Goal: Information Seeking & Learning: Learn about a topic

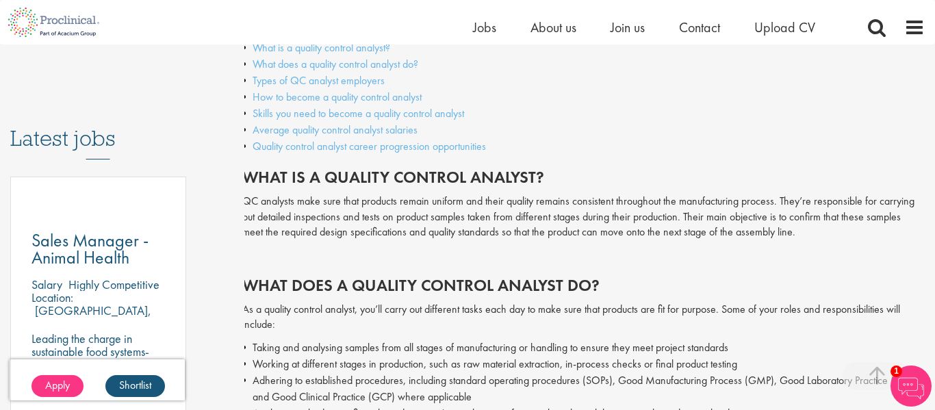
scroll to position [656, 0]
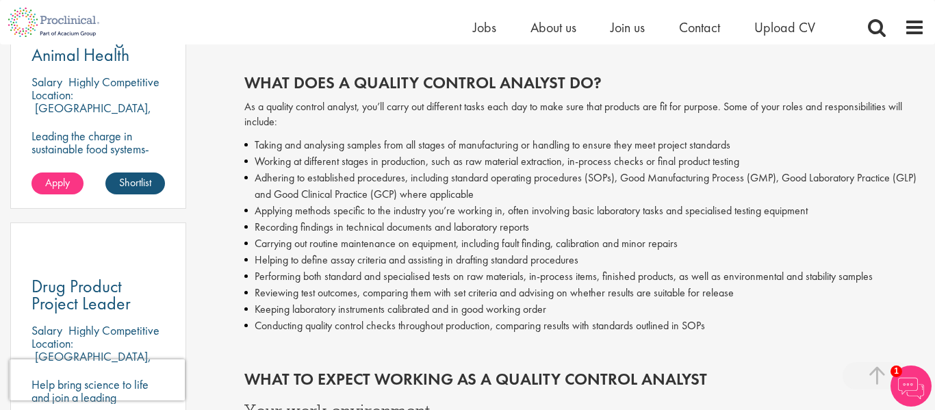
scroll to position [851, 0]
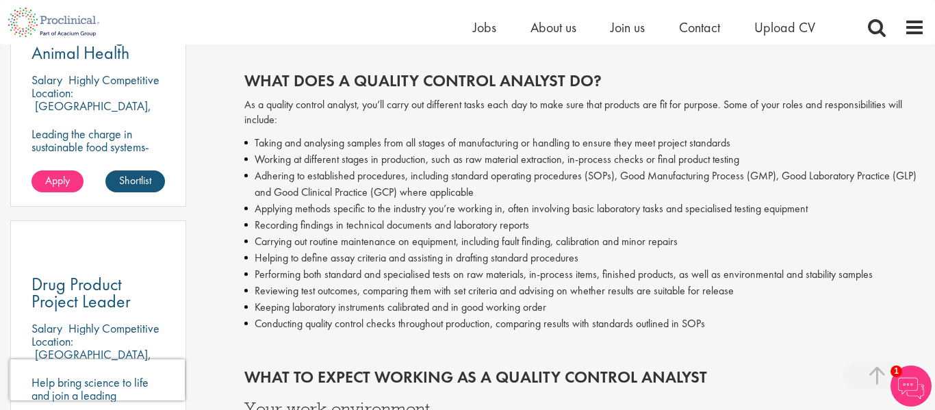
drag, startPoint x: 724, startPoint y: 330, endPoint x: 248, endPoint y: 146, distance: 509.9
click at [248, 146] on ul "Taking and analysing samples from all stages of manufacturing or handling to en…" at bounding box center [584, 233] width 681 height 197
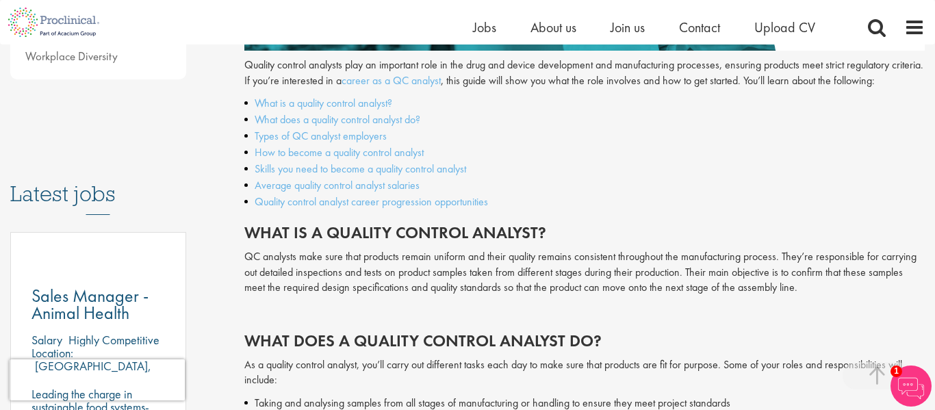
scroll to position [591, 0]
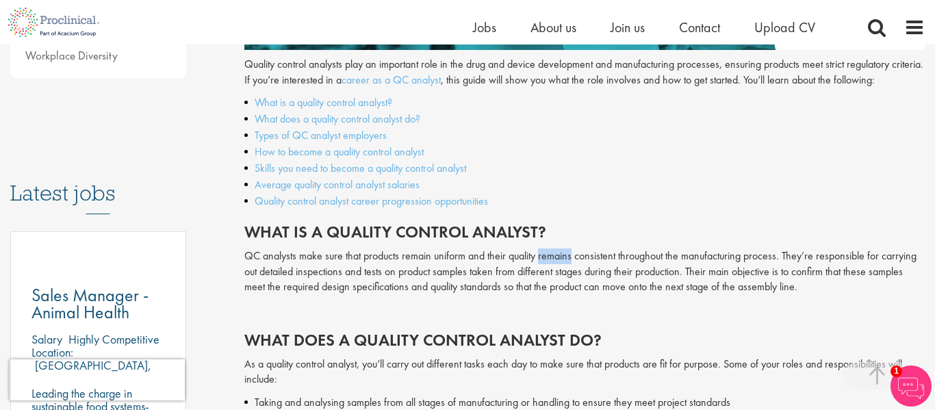
click at [502, 251] on p "QC analysts make sure that products remain uniform and their quality remains co…" at bounding box center [584, 271] width 681 height 47
click at [526, 240] on h2 "What is a quality control analyst?" at bounding box center [584, 232] width 681 height 18
click at [516, 229] on h2 "What is a quality control analyst?" at bounding box center [584, 232] width 681 height 18
drag, startPoint x: 516, startPoint y: 229, endPoint x: 602, endPoint y: 233, distance: 85.7
click at [602, 233] on h2 "What is a quality control analyst?" at bounding box center [584, 232] width 681 height 18
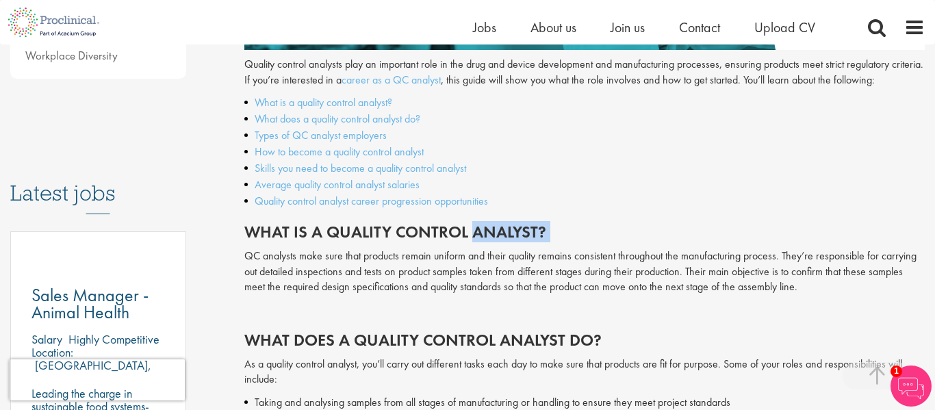
click at [602, 233] on h2 "What is a quality control analyst?" at bounding box center [584, 232] width 681 height 18
drag, startPoint x: 582, startPoint y: 239, endPoint x: 238, endPoint y: 218, distance: 344.3
click at [642, 168] on div "Quality control analysts play an important role in the drug and device developm…" at bounding box center [584, 324] width 681 height 535
click at [642, 168] on li "Skills you need to become a quality control analyst" at bounding box center [584, 168] width 681 height 16
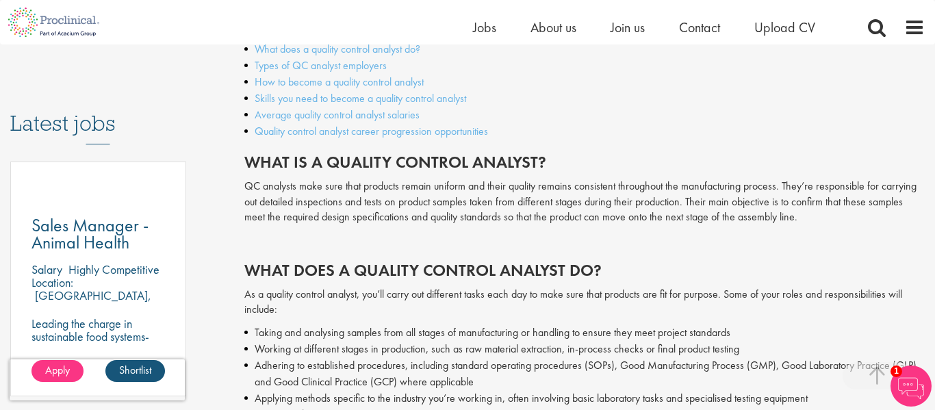
scroll to position [680, 0]
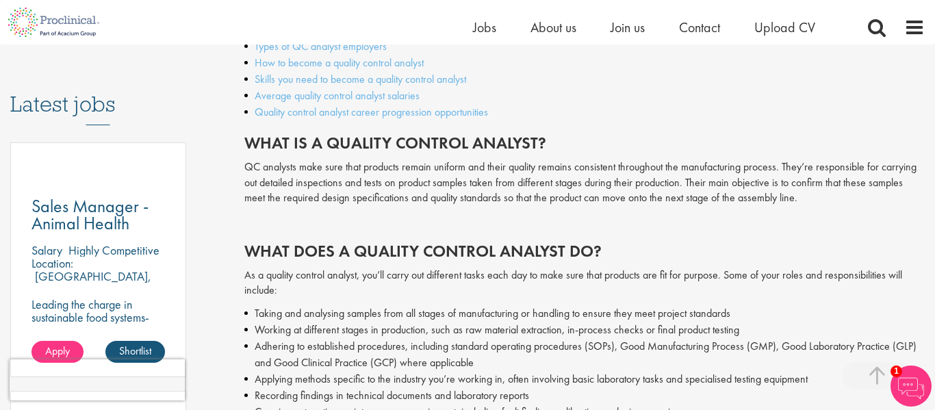
click at [631, 188] on p "QC analysts make sure that products remain uniform and their quality remains co…" at bounding box center [584, 182] width 681 height 47
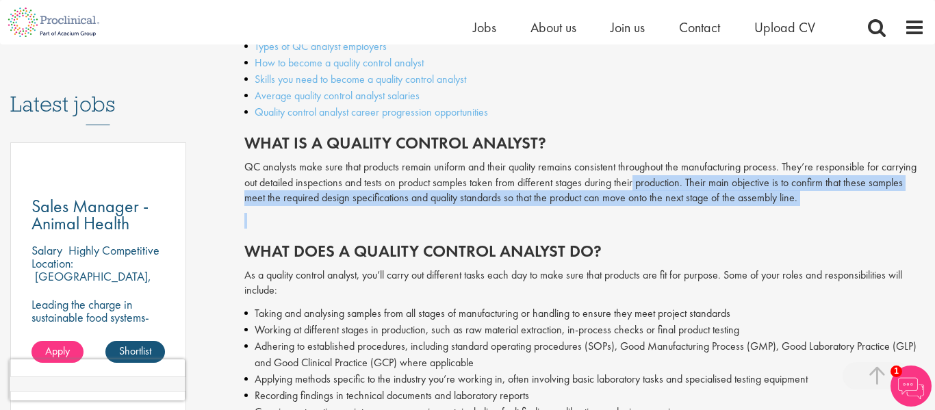
drag, startPoint x: 631, startPoint y: 188, endPoint x: 813, endPoint y: 205, distance: 182.8
click at [813, 205] on p "QC analysts make sure that products remain uniform and their quality remains co…" at bounding box center [584, 182] width 681 height 47
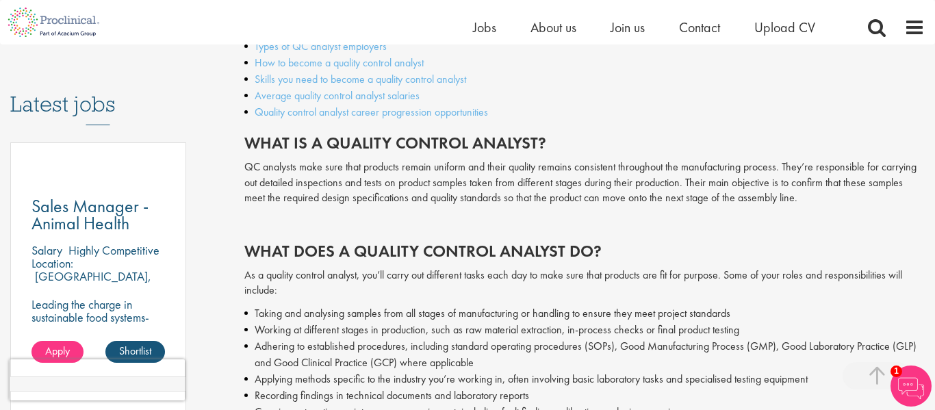
drag, startPoint x: 812, startPoint y: 207, endPoint x: 786, endPoint y: 113, distance: 97.5
click at [786, 113] on div "Quality control analysts play an important role in the drug and device developm…" at bounding box center [584, 235] width 681 height 535
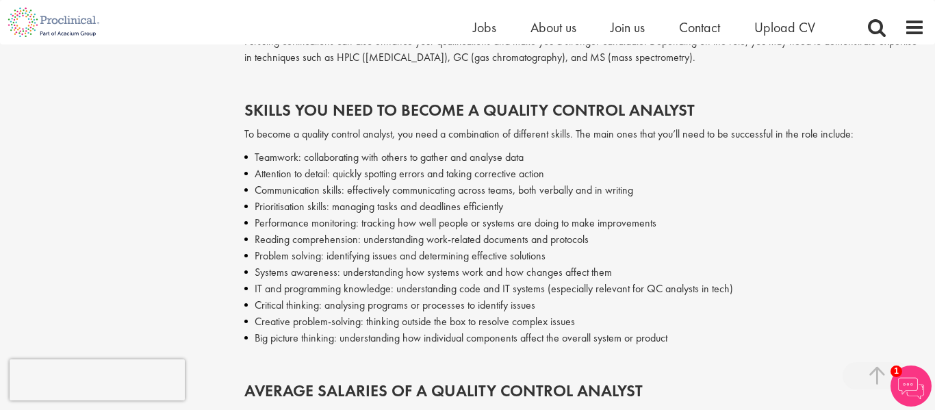
scroll to position [2050, 0]
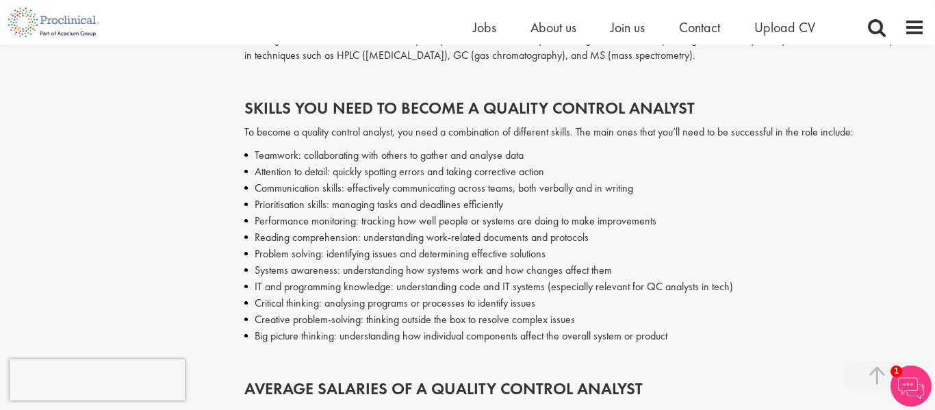
drag, startPoint x: 673, startPoint y: 342, endPoint x: 250, endPoint y: 153, distance: 463.3
click at [250, 153] on ul "Teamwork: collaborating with others to gather and analyse data Attention to det…" at bounding box center [584, 245] width 681 height 197
click at [263, 154] on li "Teamwork: collaborating with others to gather and analyse data" at bounding box center [584, 155] width 681 height 16
click at [263, 155] on li "Teamwork: collaborating with others to gather and analyse data" at bounding box center [584, 155] width 681 height 16
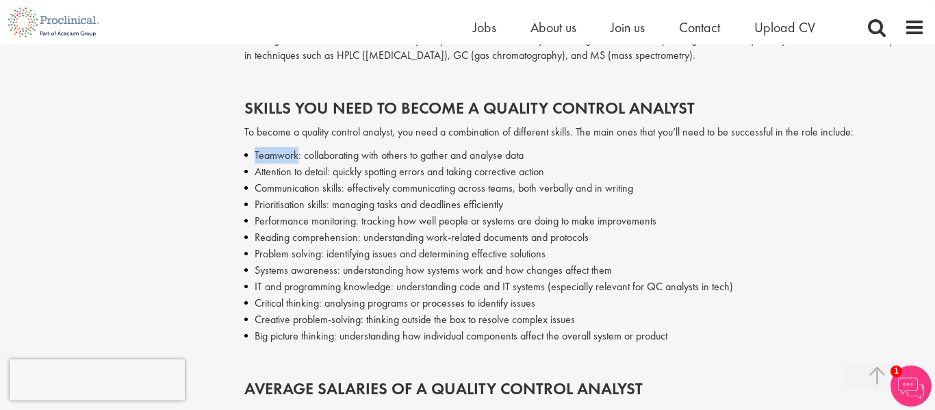
click at [263, 155] on li "Teamwork: collaborating with others to gather and analyse data" at bounding box center [584, 155] width 681 height 16
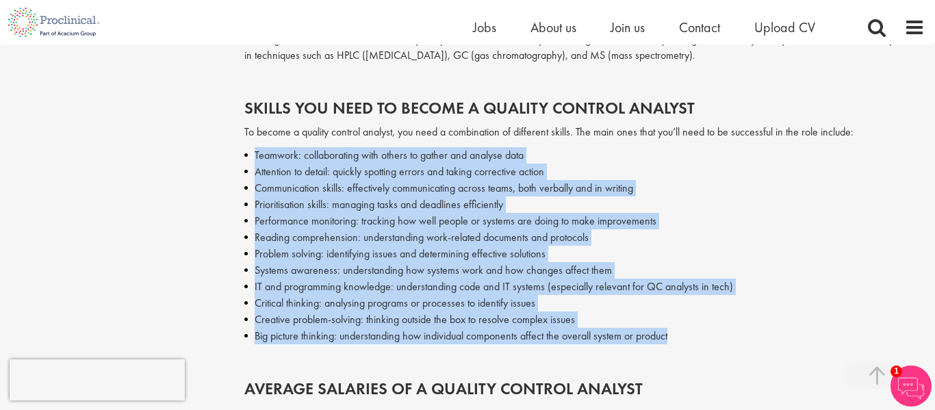
drag, startPoint x: 263, startPoint y: 155, endPoint x: 667, endPoint y: 332, distance: 441.7
click at [667, 332] on ul "Teamwork: collaborating with others to gather and analyse data Attention to det…" at bounding box center [584, 245] width 681 height 197
click at [712, 325] on li "Creative problem-solving: thinking outside the box to resolve complex issues" at bounding box center [584, 319] width 681 height 16
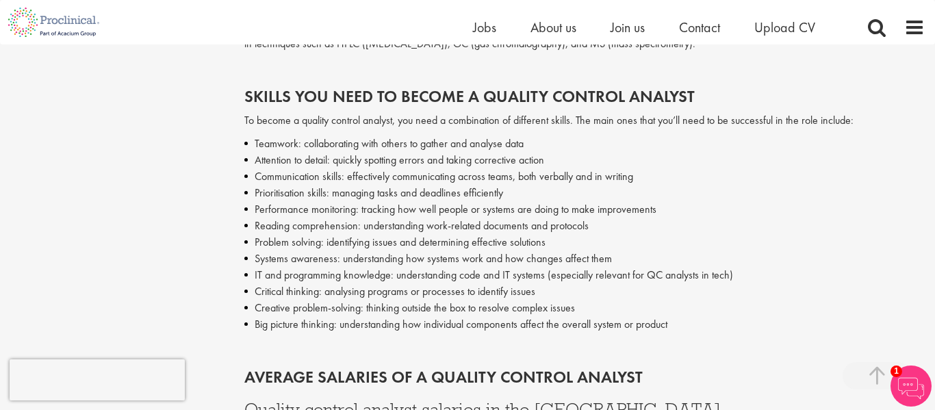
scroll to position [2058, 0]
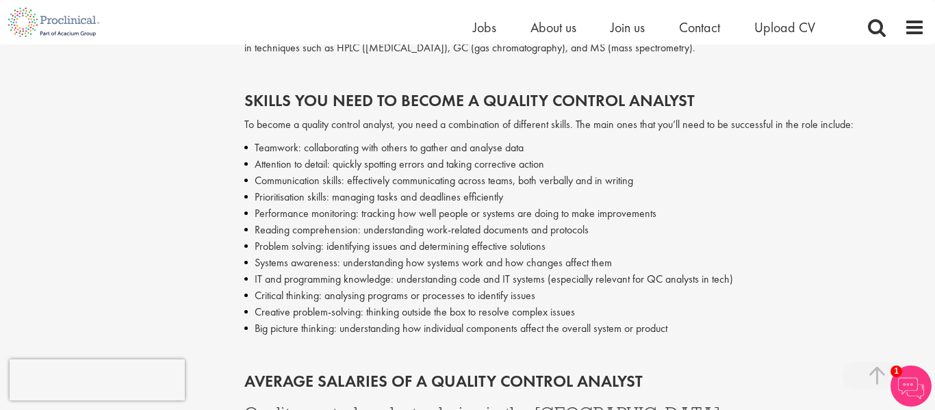
click at [515, 101] on h2 "Skills you need to become a quality control analyst" at bounding box center [584, 101] width 681 height 18
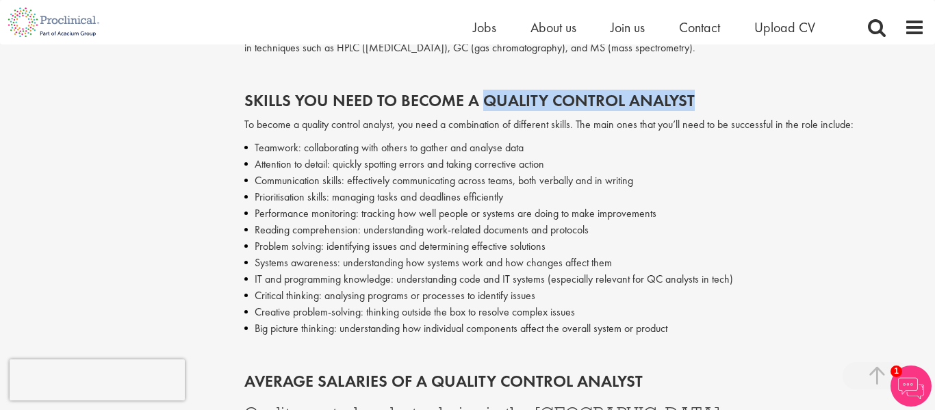
drag, startPoint x: 515, startPoint y: 101, endPoint x: 652, endPoint y: 110, distance: 137.2
click at [652, 110] on h2 "Skills you need to become a quality control analyst" at bounding box center [584, 101] width 681 height 18
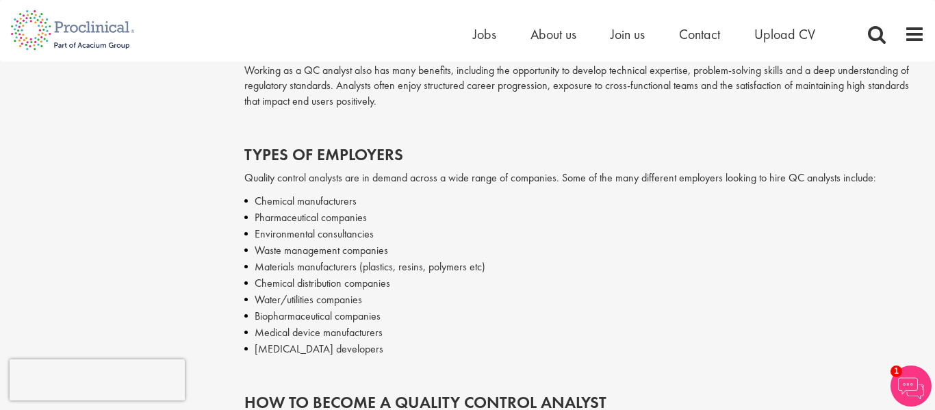
scroll to position [0, 0]
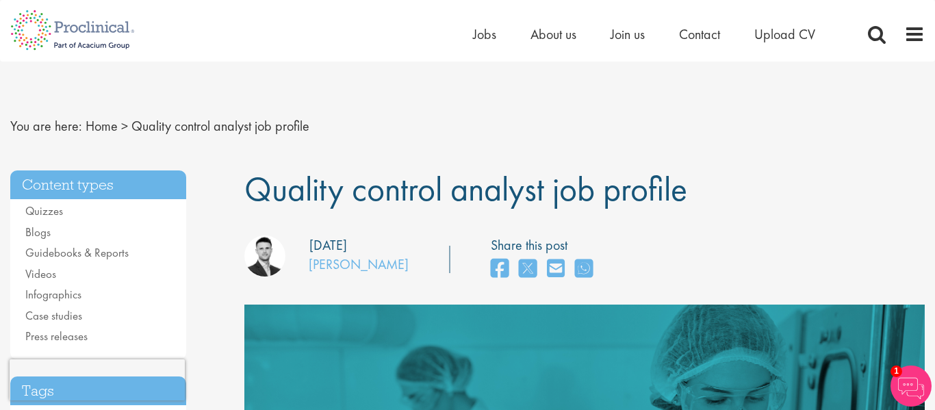
click at [290, 191] on span "Quality control analyst job profile" at bounding box center [465, 189] width 443 height 44
drag, startPoint x: 290, startPoint y: 191, endPoint x: 462, endPoint y: 210, distance: 173.6
click at [462, 210] on span "Quality control analyst job profile" at bounding box center [465, 189] width 443 height 44
copy span "Quality control analyst"
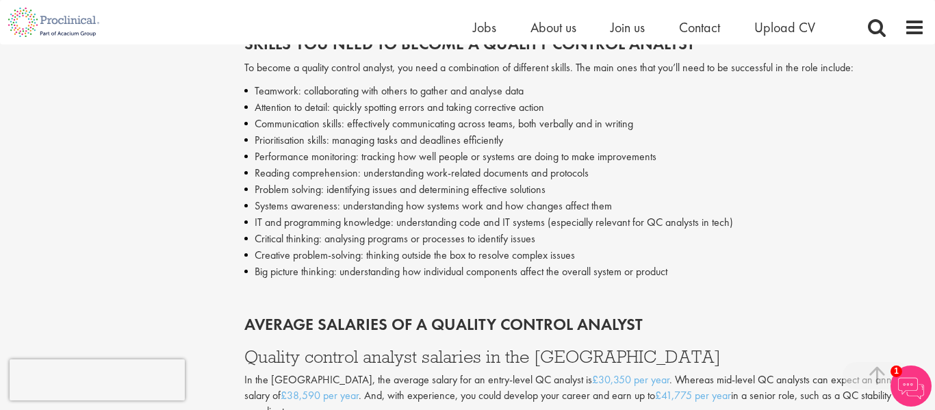
scroll to position [2125, 0]
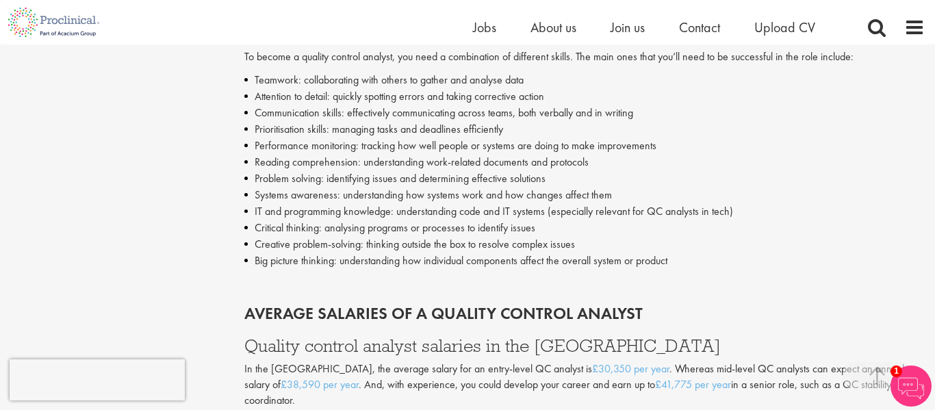
click at [266, 80] on li "Teamwork: collaborating with others to gather and analyse data" at bounding box center [584, 80] width 681 height 16
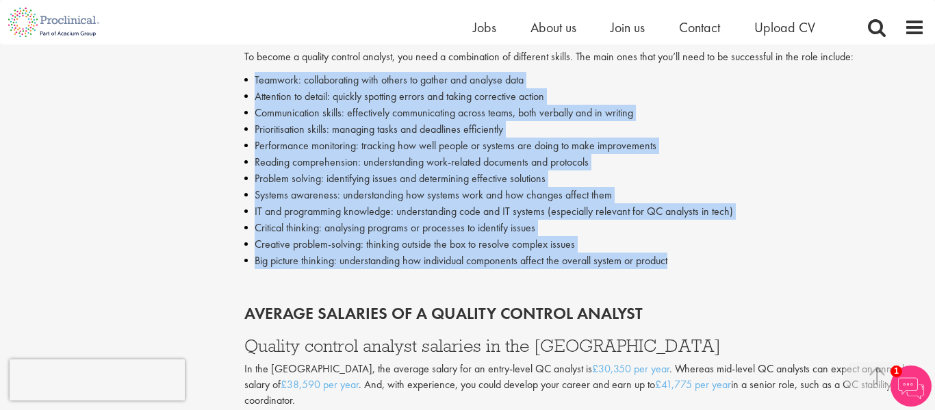
drag, startPoint x: 266, startPoint y: 80, endPoint x: 674, endPoint y: 259, distance: 445.0
click at [674, 259] on ul "Teamwork: collaborating with others to gather and analyse data Attention to det…" at bounding box center [584, 170] width 681 height 197
copy ul "Teamwork: collaborating with others to gather and analyse data Attention to det…"
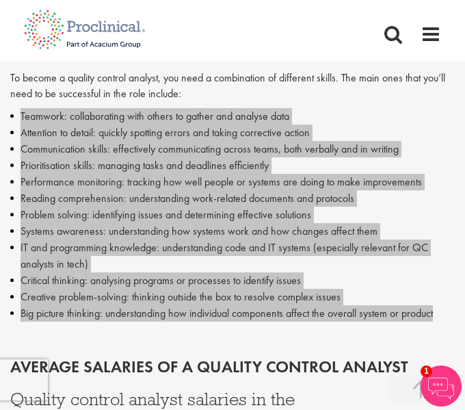
scroll to position [2363, 0]
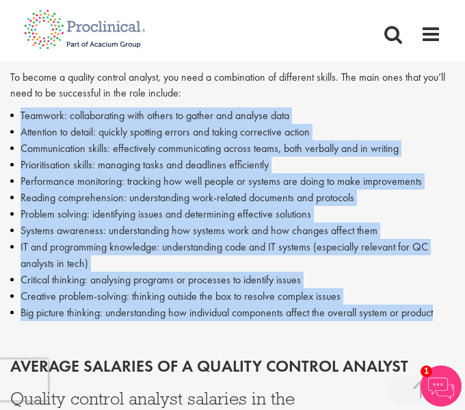
click at [36, 162] on li "Prioritisation skills: managing tasks and deadlines efficiently" at bounding box center [232, 165] width 445 height 16
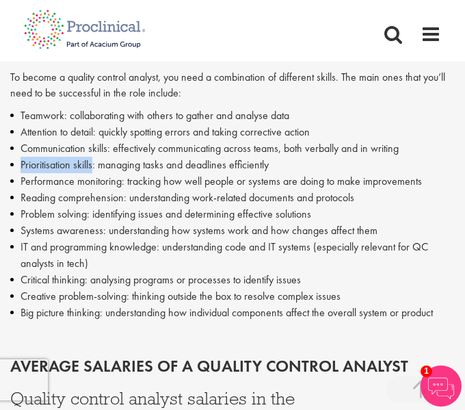
drag, startPoint x: 36, startPoint y: 162, endPoint x: 79, endPoint y: 161, distance: 42.5
click at [79, 161] on li "Prioritisation skills: managing tasks and deadlines efficiently" at bounding box center [232, 165] width 445 height 16
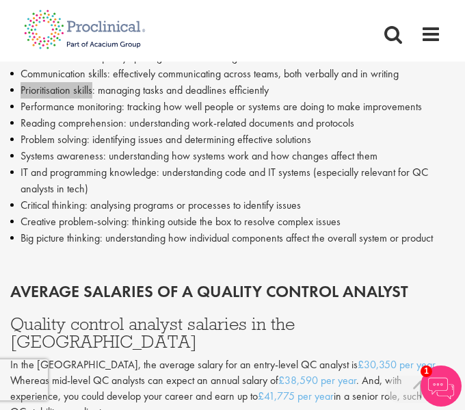
scroll to position [2457, 0]
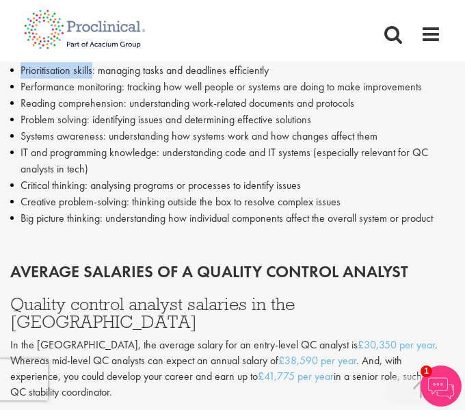
click at [103, 209] on li "Creative problem-solving: thinking outside the box to resolve complex issues" at bounding box center [232, 202] width 445 height 16
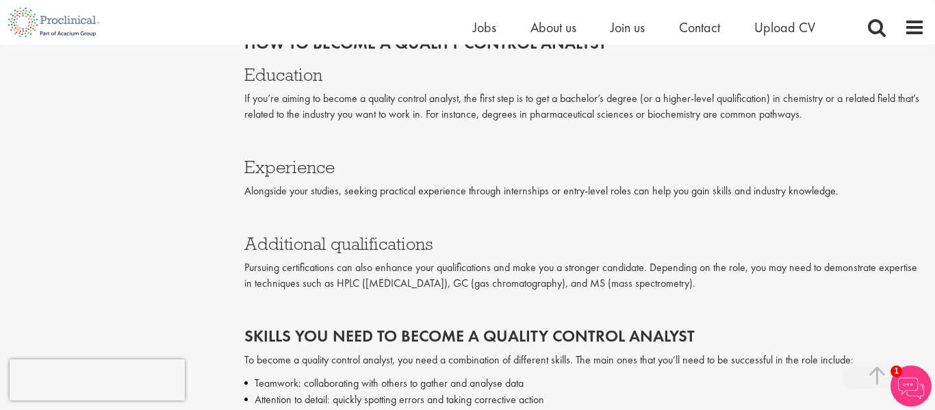
scroll to position [1818, 0]
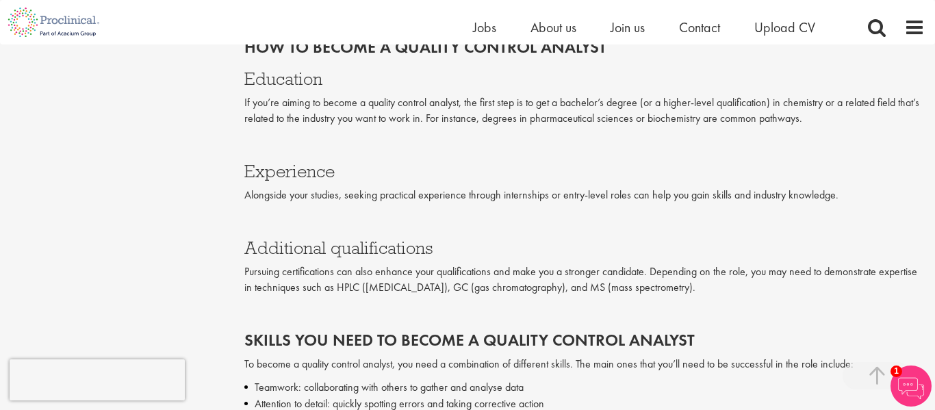
click at [567, 103] on p "If you’re aiming to become a quality control analyst, the first step is to get …" at bounding box center [584, 110] width 681 height 31
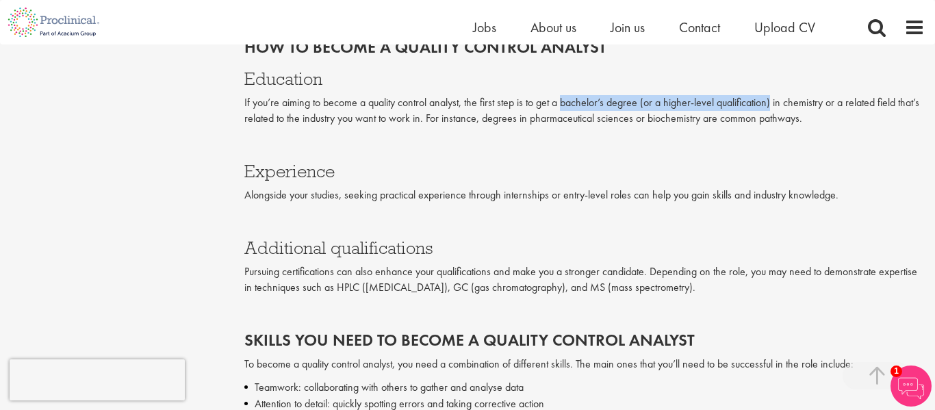
drag, startPoint x: 567, startPoint y: 103, endPoint x: 768, endPoint y: 104, distance: 200.6
click at [768, 104] on p "If you’re aiming to become a quality control analyst, the first step is to get …" at bounding box center [584, 110] width 681 height 31
click at [583, 102] on p "If you’re aiming to become a quality control analyst, the first step is to get …" at bounding box center [584, 110] width 681 height 31
drag, startPoint x: 583, startPoint y: 102, endPoint x: 886, endPoint y: 98, distance: 303.3
click at [886, 98] on p "If you’re aiming to become a quality control analyst, the first step is to get …" at bounding box center [584, 110] width 681 height 31
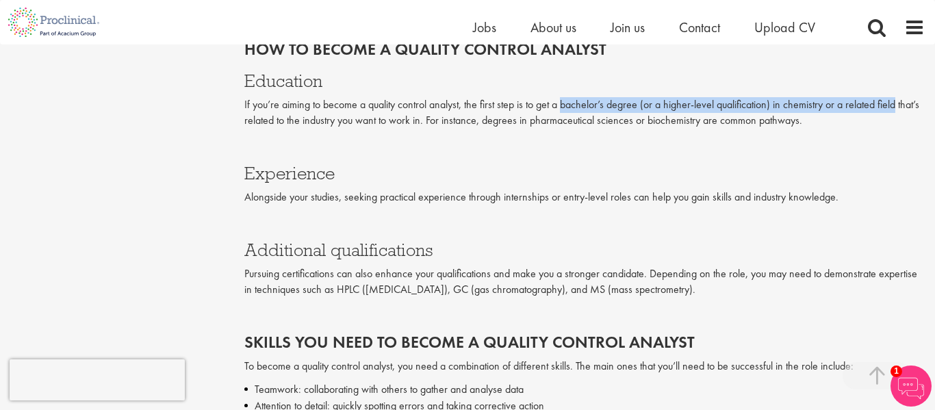
scroll to position [1871, 0]
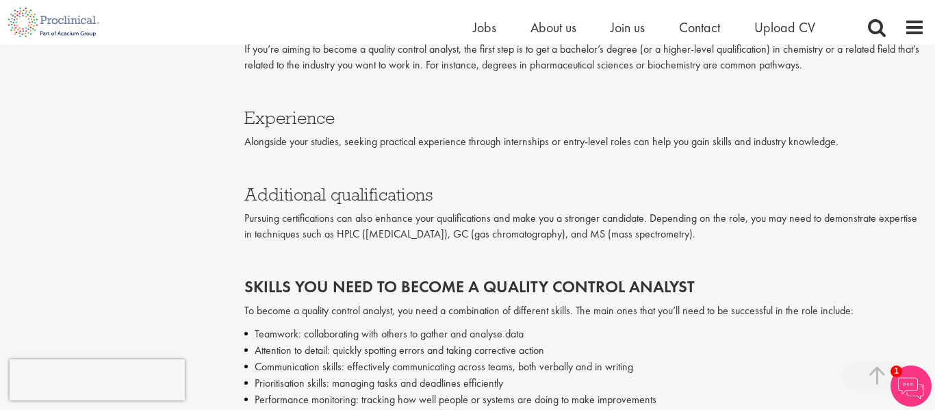
click at [341, 238] on p "Pursuing certifications can also enhance your qualifications and make you a str…" at bounding box center [584, 226] width 681 height 31
drag, startPoint x: 341, startPoint y: 238, endPoint x: 787, endPoint y: 236, distance: 446.3
click at [787, 236] on p "Pursuing certifications can also enhance your qualifications and make you a str…" at bounding box center [584, 226] width 681 height 31
copy p "HPLC ([MEDICAL_DATA]), GC (gas chromatography), and MS (mass spectrometry)."
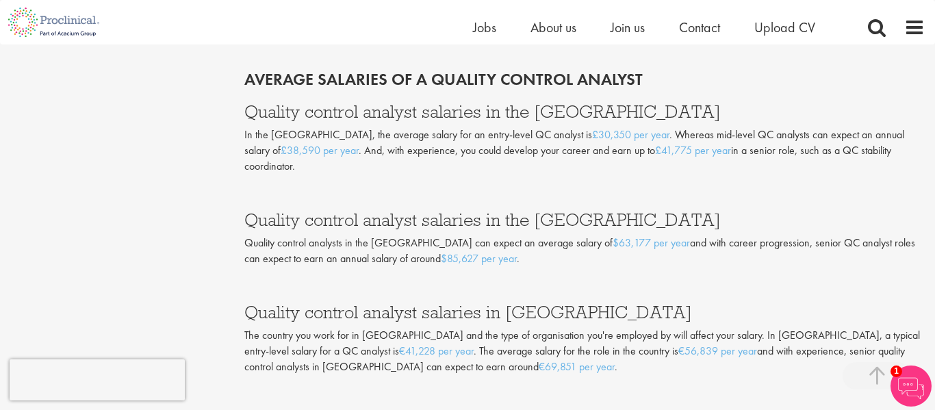
scroll to position [2362, 0]
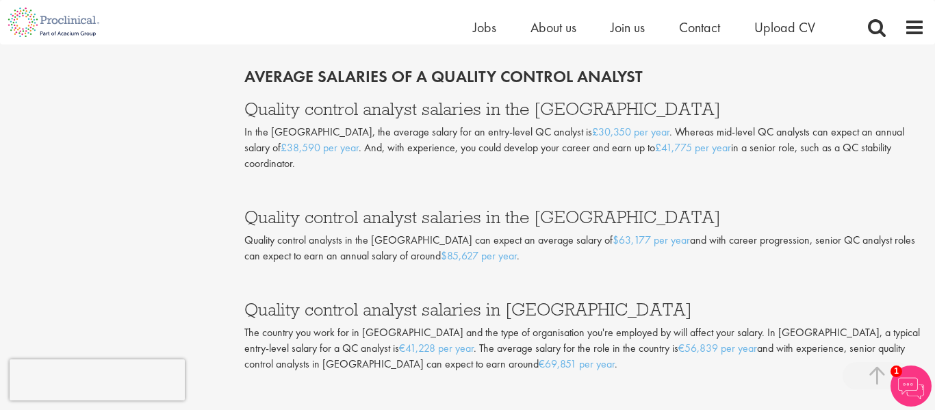
click at [614, 233] on p "Quality control analysts in the [GEOGRAPHIC_DATA] can expect an average salary …" at bounding box center [584, 248] width 681 height 31
drag, startPoint x: 606, startPoint y: 225, endPoint x: 532, endPoint y: 225, distance: 73.9
click at [532, 233] on p "Quality control analysts in the [GEOGRAPHIC_DATA] can expect an average salary …" at bounding box center [584, 248] width 681 height 31
drag, startPoint x: 525, startPoint y: 223, endPoint x: 606, endPoint y: 231, distance: 81.2
click at [606, 233] on p "Quality control analysts in the [GEOGRAPHIC_DATA] can expect an average salary …" at bounding box center [584, 248] width 681 height 31
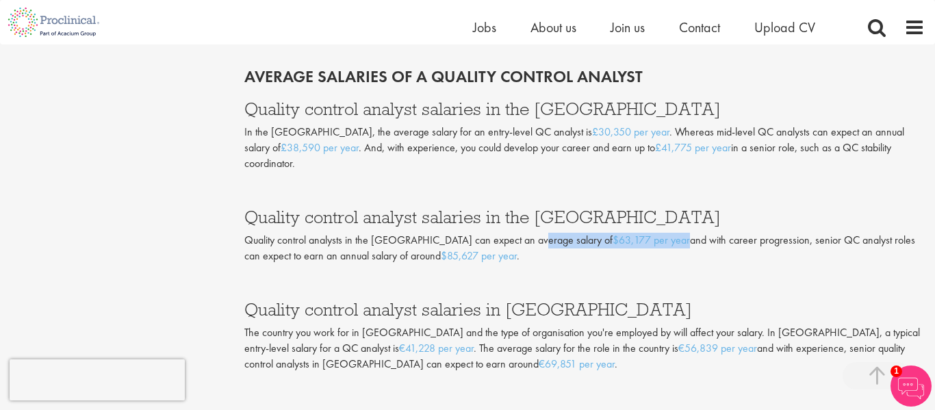
copy p "$63,177 per year"
drag, startPoint x: 476, startPoint y: 243, endPoint x: 364, endPoint y: 245, distance: 111.6
click at [364, 245] on p "Quality control analysts in the [GEOGRAPHIC_DATA] can expect an average salary …" at bounding box center [584, 248] width 681 height 31
copy p "$85,627 per year ."
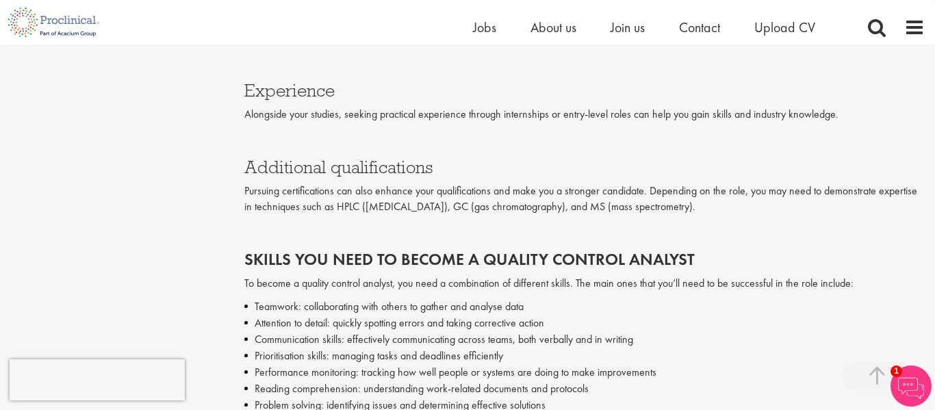
scroll to position [1904, 0]
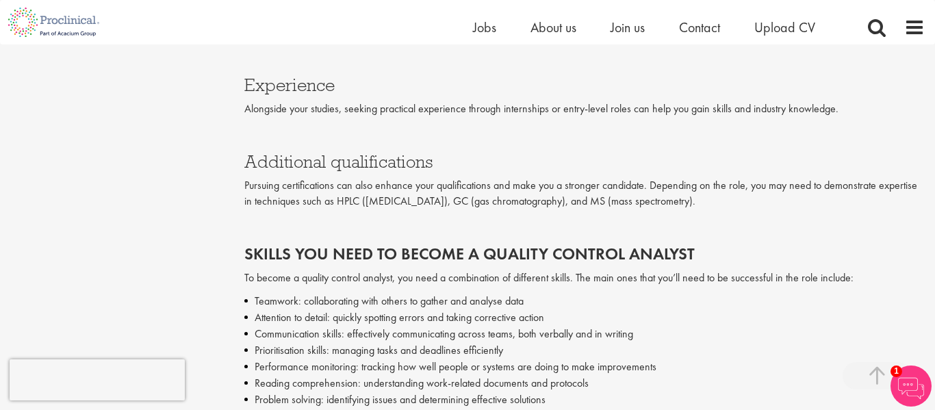
click at [340, 199] on p "Pursuing certifications can also enhance your qualifications and make you a str…" at bounding box center [584, 193] width 681 height 31
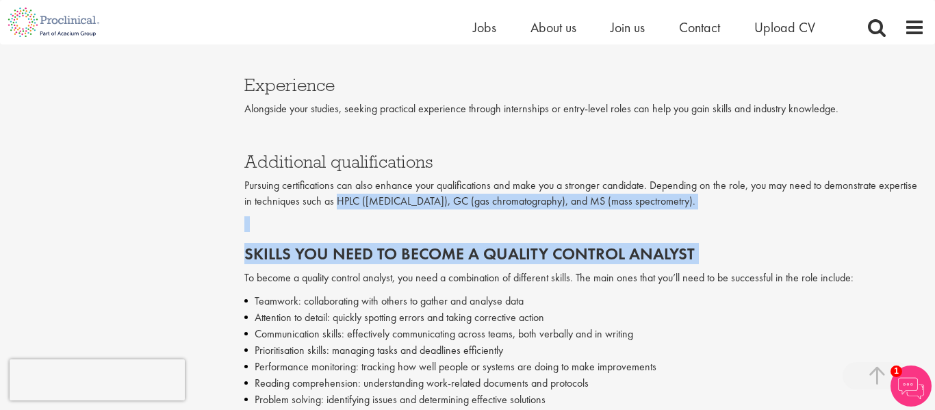
drag, startPoint x: 340, startPoint y: 199, endPoint x: 752, endPoint y: 231, distance: 413.3
click at [752, 231] on div "Alongside your studies, seeking practical experience through internships or ent…" at bounding box center [584, 295] width 681 height 389
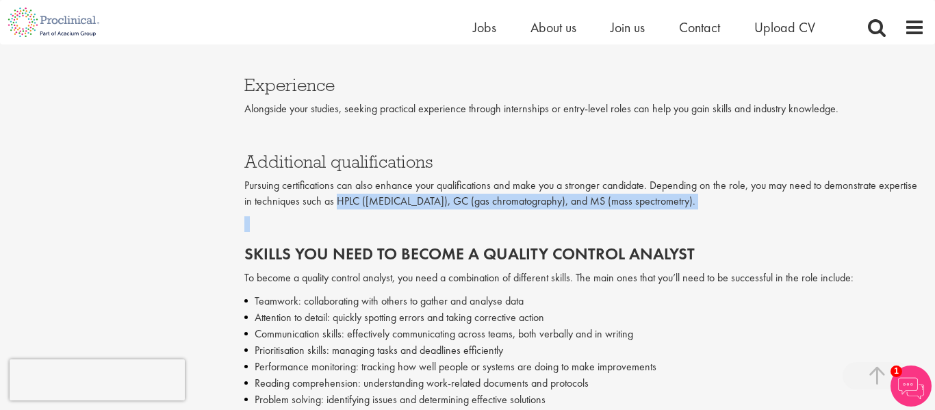
click at [726, 231] on div "Alongside your studies, seeking practical experience through internships or ent…" at bounding box center [584, 295] width 681 height 389
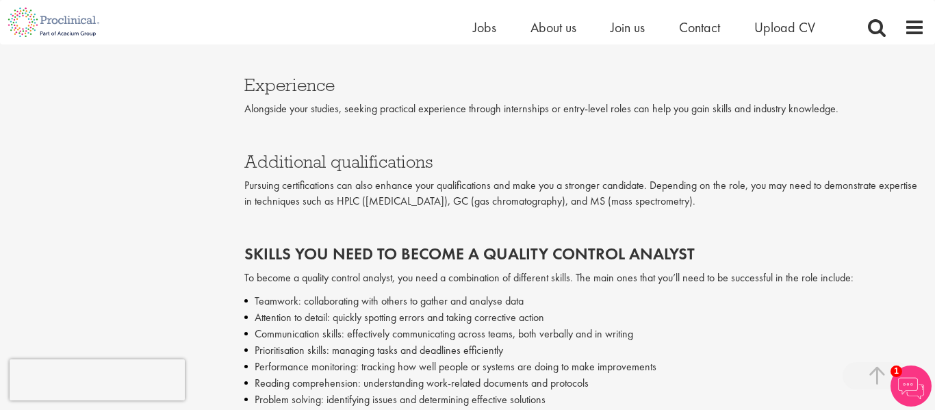
click at [335, 201] on p "Pursuing certifications can also enhance your qualifications and make you a str…" at bounding box center [584, 193] width 681 height 31
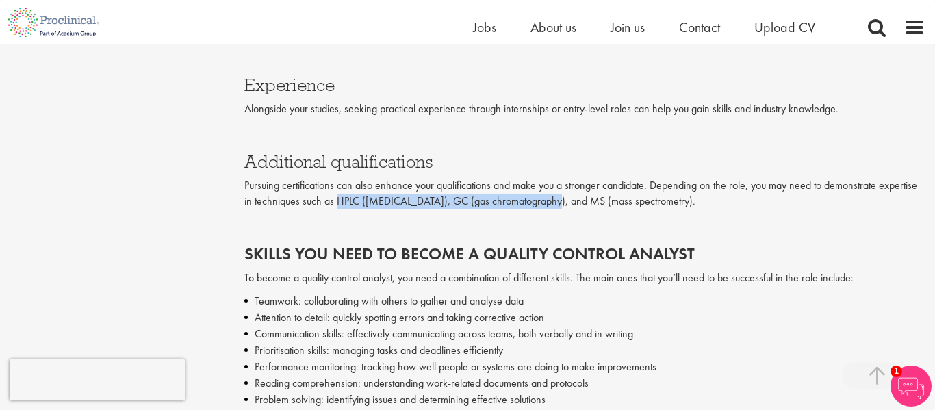
drag, startPoint x: 335, startPoint y: 201, endPoint x: 541, endPoint y: 203, distance: 205.4
click at [541, 203] on p "Pursuing certifications can also enhance your qualifications and make you a str…" at bounding box center [584, 193] width 681 height 31
copy p "HPLC ([MEDICAL_DATA])"
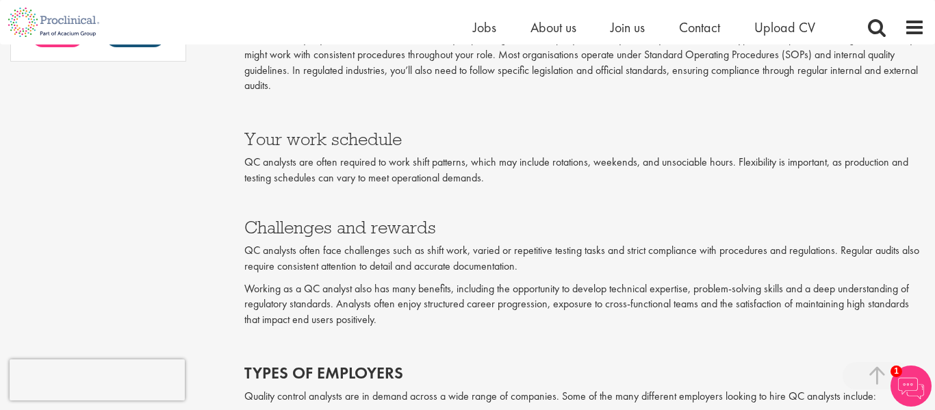
scroll to position [1246, 0]
click at [401, 159] on p "QC analysts are often required to work shift patterns, which may include rotati…" at bounding box center [584, 168] width 681 height 31
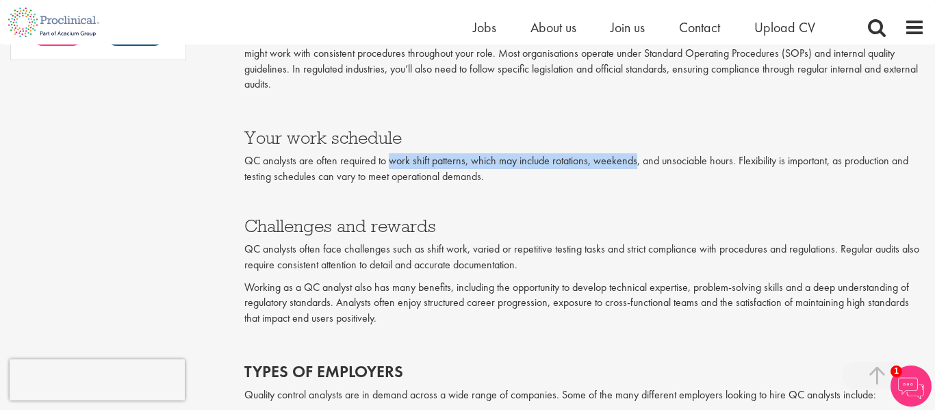
drag, startPoint x: 401, startPoint y: 159, endPoint x: 624, endPoint y: 160, distance: 222.5
click at [624, 160] on p "QC analysts are often required to work shift patterns, which may include rotati…" at bounding box center [584, 168] width 681 height 31
copy p "work shift patterns, which may include rotations, weekends"
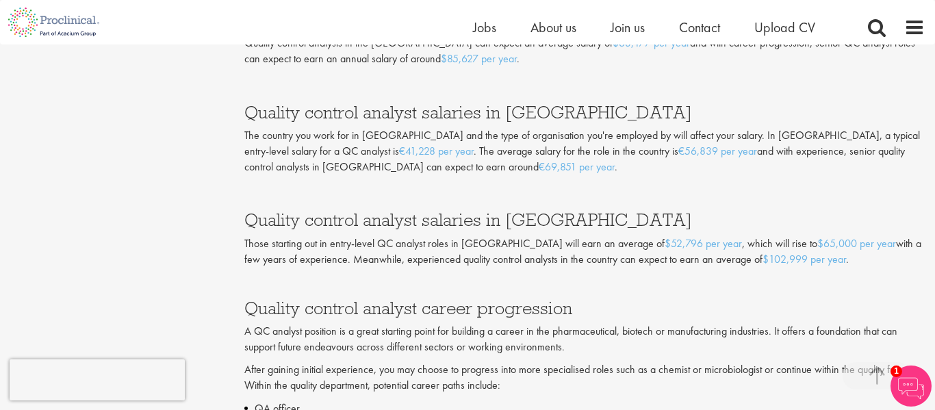
scroll to position [2577, 0]
